Goal: Navigation & Orientation: Find specific page/section

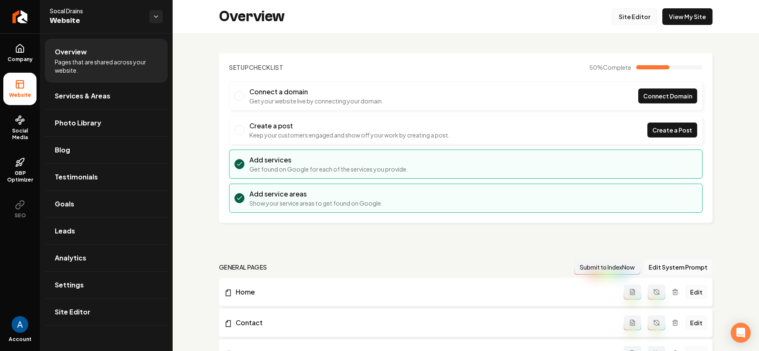
click at [622, 21] on link "Site Editor" at bounding box center [634, 16] width 46 height 17
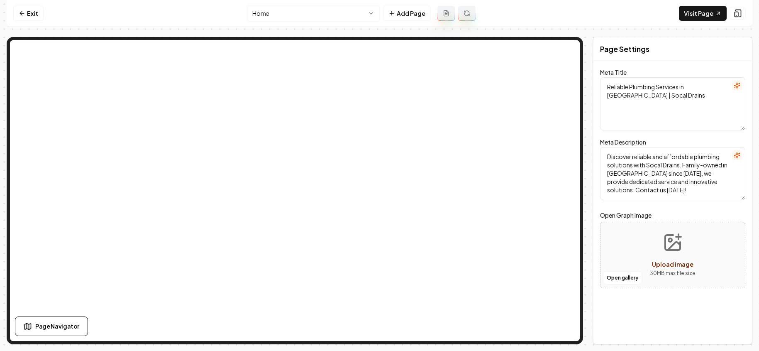
click at [20, 5] on nav "Exit Home Add Page Visit Page" at bounding box center [379, 13] width 745 height 27
click at [21, 9] on link "Exit" at bounding box center [28, 13] width 30 height 15
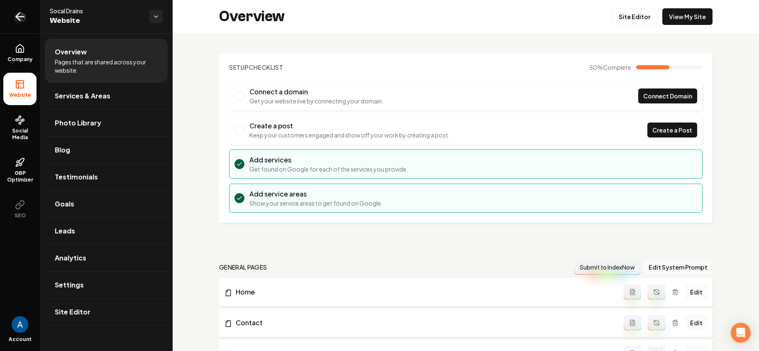
click at [15, 18] on icon "Return to dashboard" at bounding box center [19, 16] width 13 height 13
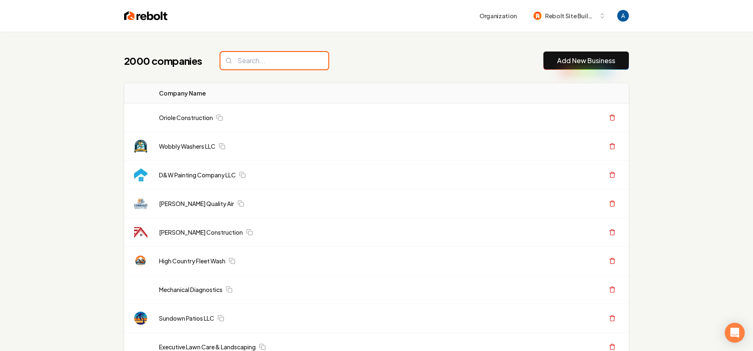
click at [261, 61] on input "search" at bounding box center [274, 60] width 108 height 17
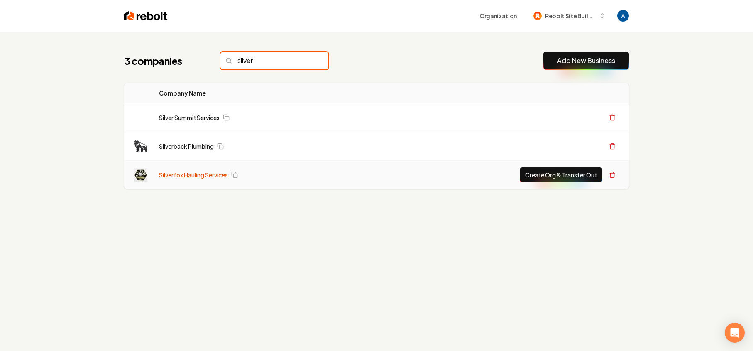
type input "silver"
click at [183, 175] on link "Silverfox Hauling Services" at bounding box center [193, 174] width 69 height 8
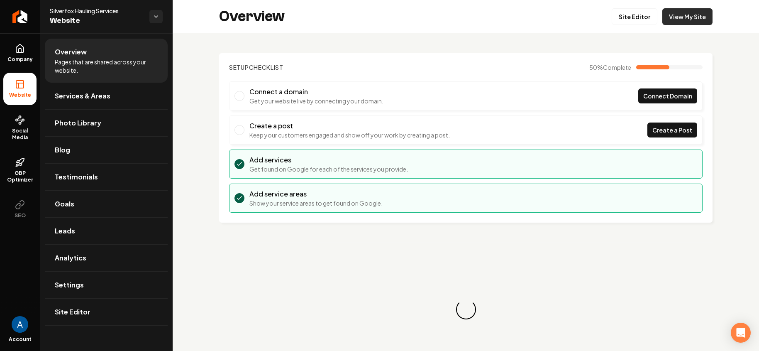
click at [674, 20] on link "View My Site" at bounding box center [687, 16] width 50 height 17
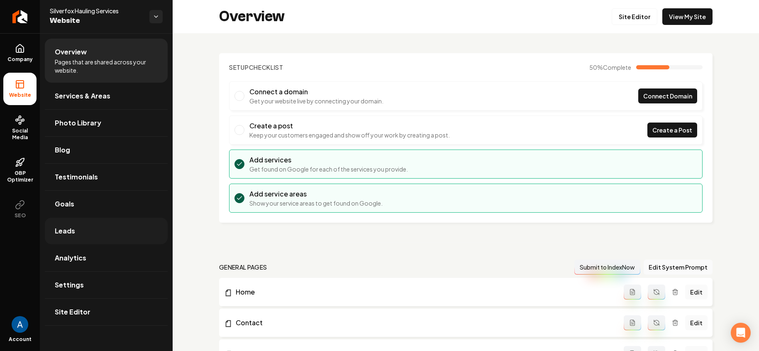
click at [61, 234] on span "Leads" at bounding box center [65, 231] width 20 height 10
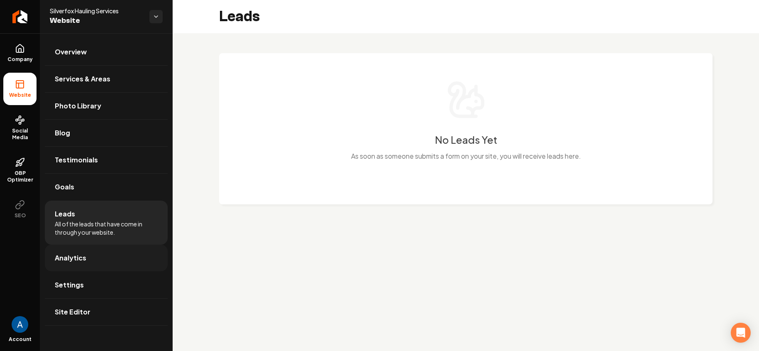
click at [76, 262] on span "Analytics" at bounding box center [71, 258] width 32 height 10
